Goal: Task Accomplishment & Management: Complete application form

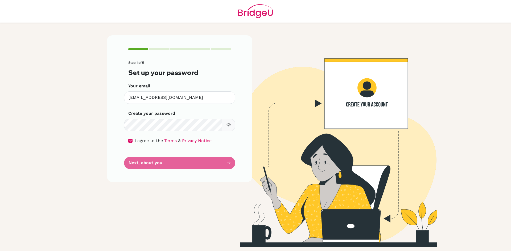
click at [229, 126] on icon "button" at bounding box center [228, 125] width 4 height 3
click at [215, 161] on form "Step 1 of 5 Set up your password Your email [EMAIL_ADDRESS][DOMAIN_NAME] Invali…" at bounding box center [179, 115] width 103 height 108
click at [226, 122] on button "button" at bounding box center [228, 125] width 13 height 13
click at [227, 165] on form "Step 1 of 5 Set up your password Your email [EMAIL_ADDRESS][DOMAIN_NAME] Invali…" at bounding box center [179, 115] width 103 height 108
click at [141, 160] on form "Step 1 of 5 Set up your password Your email [EMAIL_ADDRESS][DOMAIN_NAME] Invali…" at bounding box center [179, 115] width 103 height 108
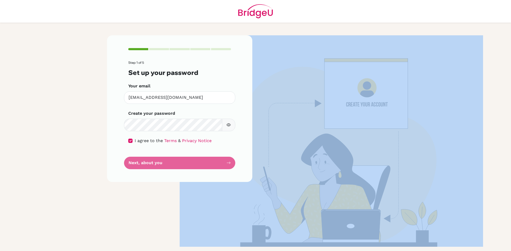
click at [141, 160] on form "Step 1 of 5 Set up your password Your email [EMAIL_ADDRESS][DOMAIN_NAME] Invali…" at bounding box center [179, 115] width 103 height 108
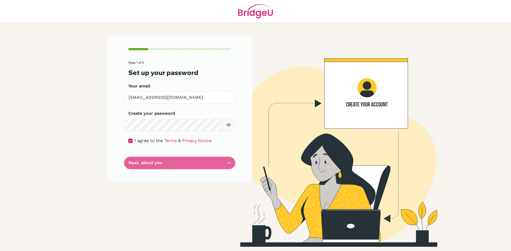
click at [162, 196] on div "Step 1 of 5 Set up your password Your email [EMAIL_ADDRESS][DOMAIN_NAME] Invali…" at bounding box center [180, 141] width 152 height 212
click at [188, 100] on input "[EMAIL_ADDRESS][DOMAIN_NAME]" at bounding box center [179, 98] width 111 height 13
click at [186, 164] on form "Step 1 of 5 Set up your password Your email [EMAIL_ADDRESS][DOMAIN_NAME] Invali…" at bounding box center [179, 115] width 103 height 108
click at [142, 162] on form "Step 1 of 5 Set up your password Your email [EMAIL_ADDRESS][DOMAIN_NAME] Invali…" at bounding box center [179, 115] width 103 height 108
click at [187, 96] on input "[EMAIL_ADDRESS][DOMAIN_NAME]" at bounding box center [179, 98] width 111 height 13
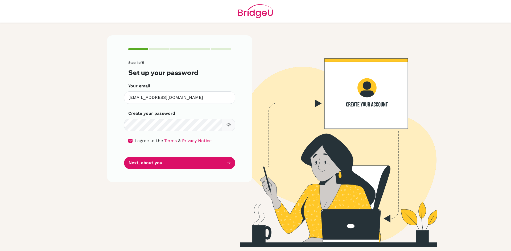
click at [227, 124] on icon "button" at bounding box center [228, 125] width 4 height 4
click at [219, 163] on button "Next, about you" at bounding box center [179, 163] width 111 height 13
